Goal: Task Accomplishment & Management: Complete application form

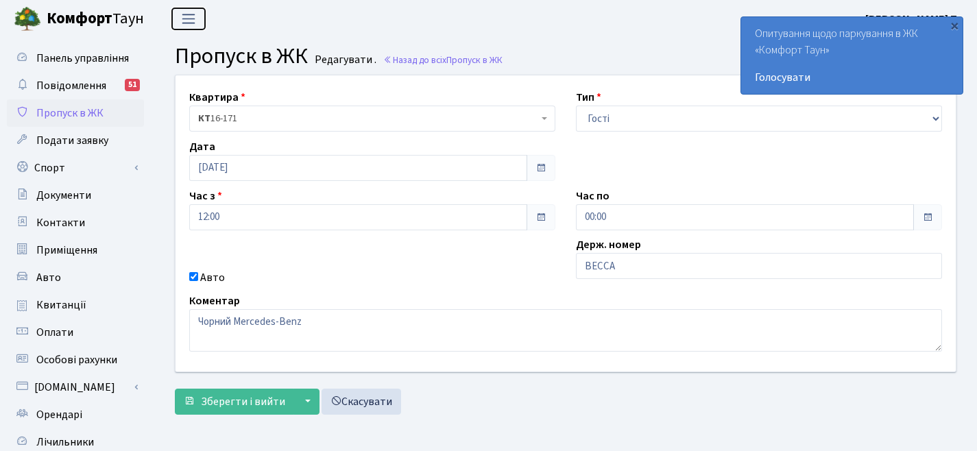
click at [195, 11] on span "Переключити навігацію" at bounding box center [188, 19] width 21 height 16
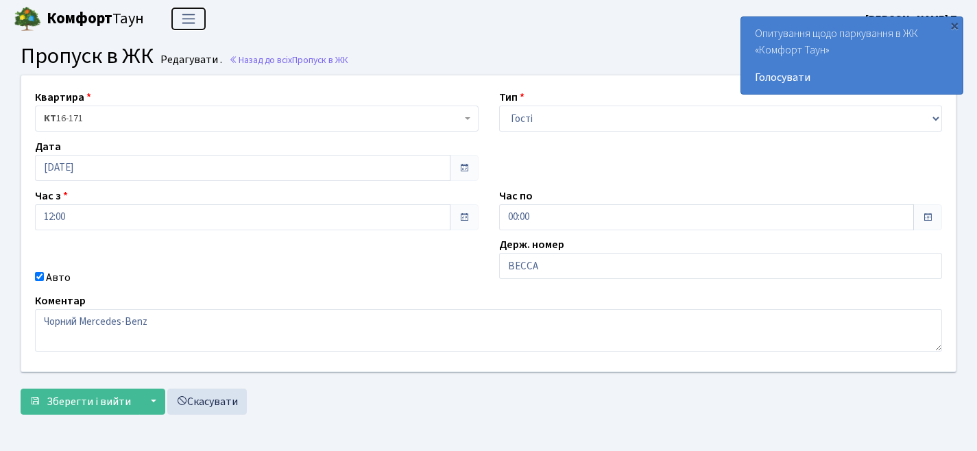
click at [193, 15] on span "Переключити навігацію" at bounding box center [188, 19] width 21 height 16
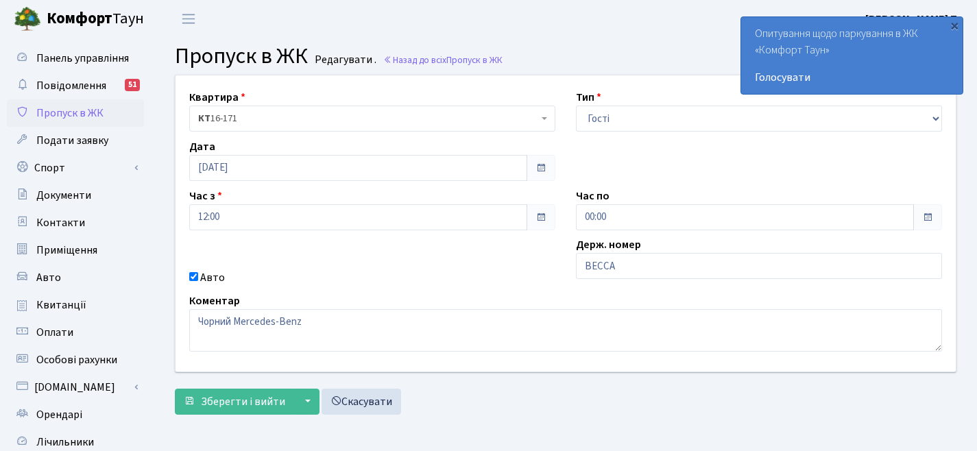
click at [66, 119] on span "Пропуск в ЖК" at bounding box center [69, 113] width 67 height 15
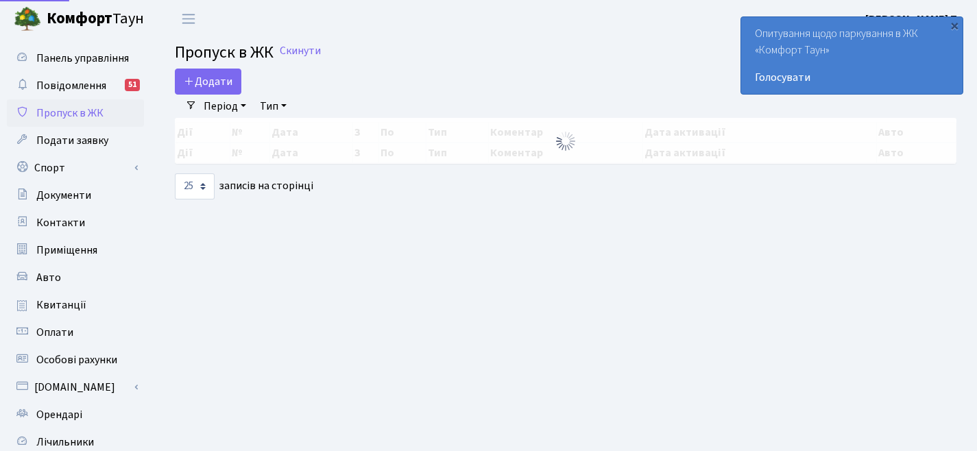
select select "25"
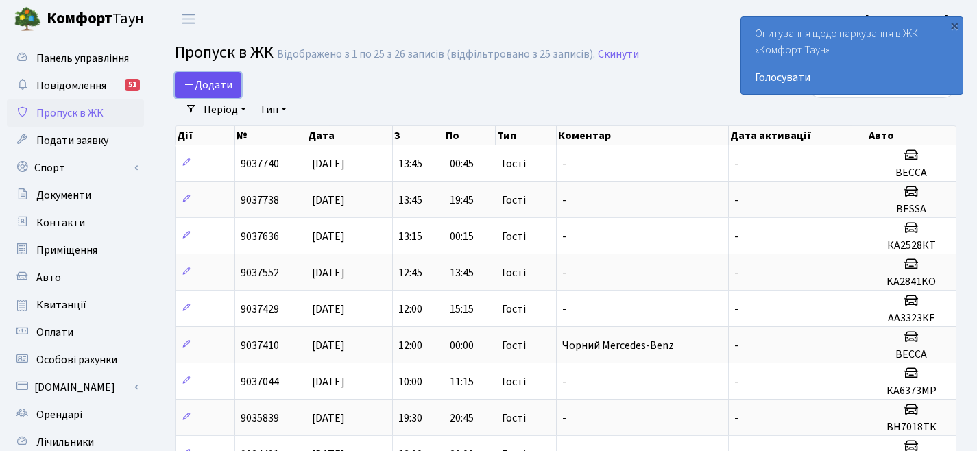
click at [212, 82] on span "Додати" at bounding box center [208, 84] width 49 height 15
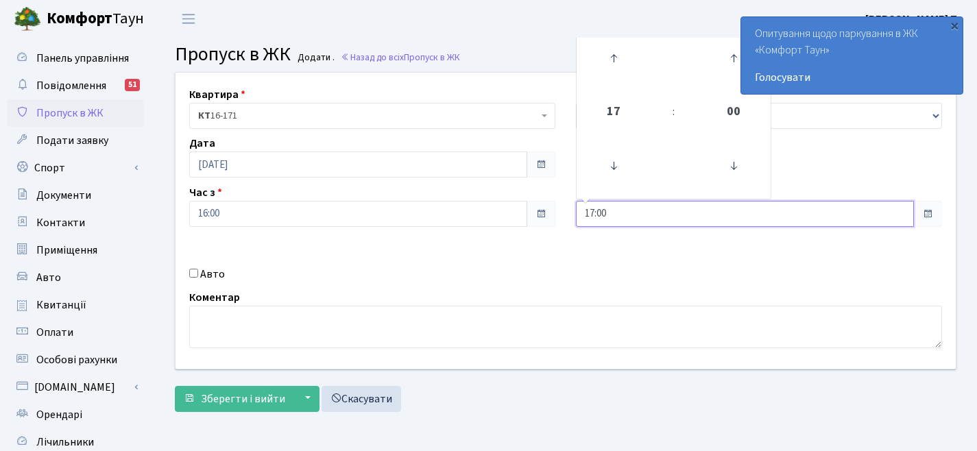
click at [641, 212] on input "17:00" at bounding box center [745, 214] width 338 height 26
click at [611, 49] on icon at bounding box center [613, 58] width 37 height 37
click at [602, 55] on icon at bounding box center [613, 58] width 37 height 37
type input "20:00"
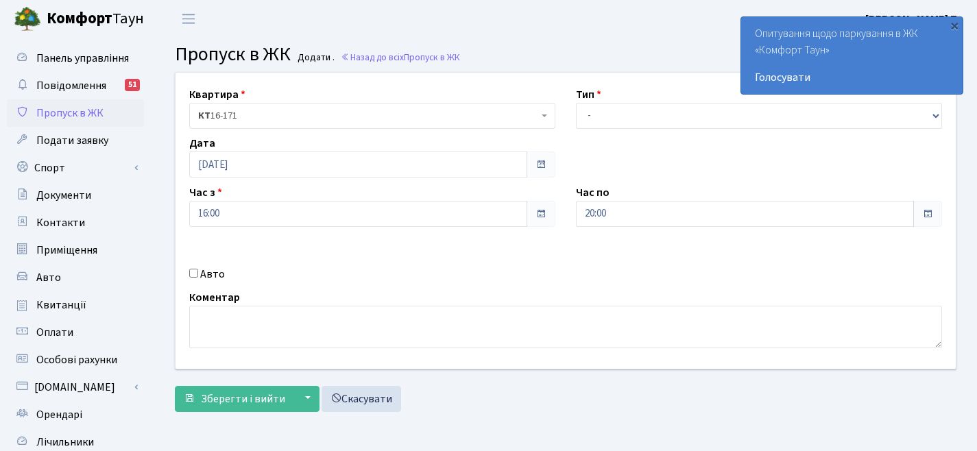
click at [566, 167] on div "Квартира <b>КТ</b>&nbsp;&nbsp;&nbsp;&nbsp;16-171 КТ 16-171 Тип - Доставка Таксі…" at bounding box center [565, 221] width 800 height 296
click at [626, 107] on select "- Доставка Таксі Гості Сервіс" at bounding box center [759, 116] width 366 height 26
select select "3"
click at [245, 397] on span "Зберегти і вийти" at bounding box center [243, 398] width 84 height 15
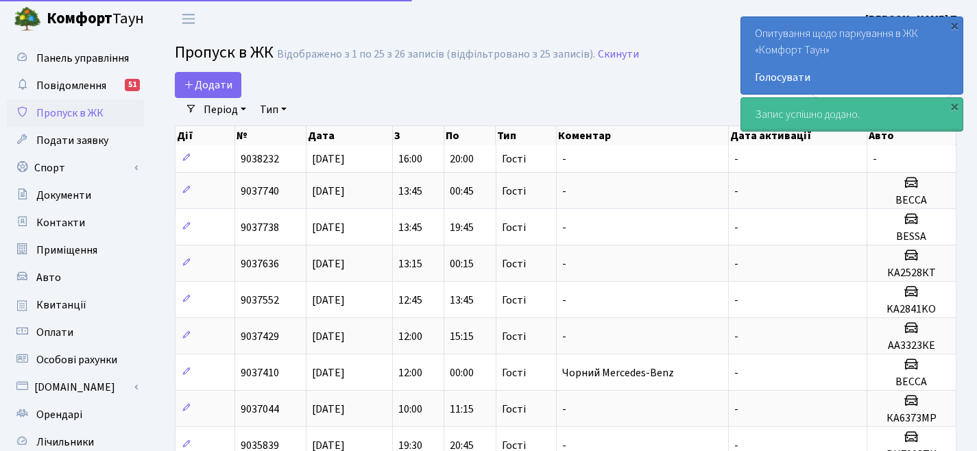
select select "25"
